Goal: Find specific page/section: Find specific page/section

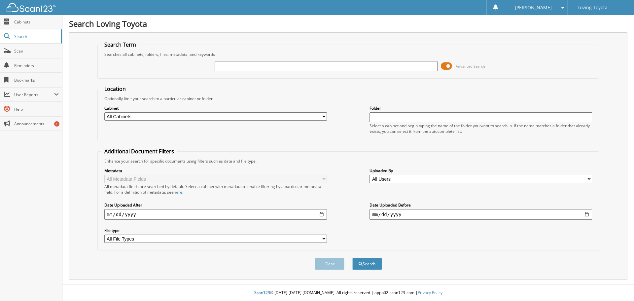
click at [265, 62] on input "text" at bounding box center [326, 66] width 223 height 10
type input "365980"
click at [353, 258] on button "Search" at bounding box center [368, 264] width 30 height 12
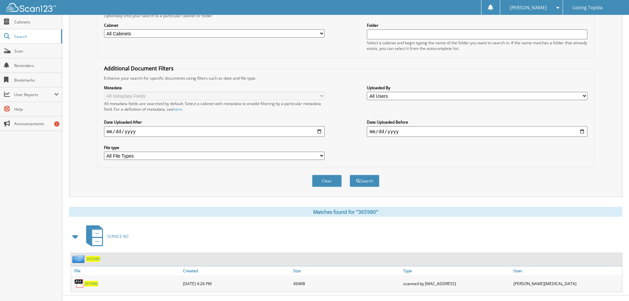
scroll to position [94, 0]
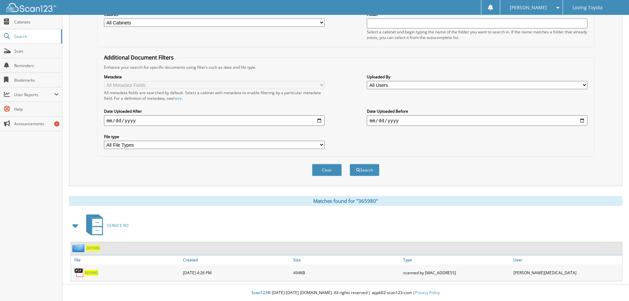
click at [95, 273] on span "365980" at bounding box center [91, 273] width 14 height 6
